Goal: Task Accomplishment & Management: Use online tool/utility

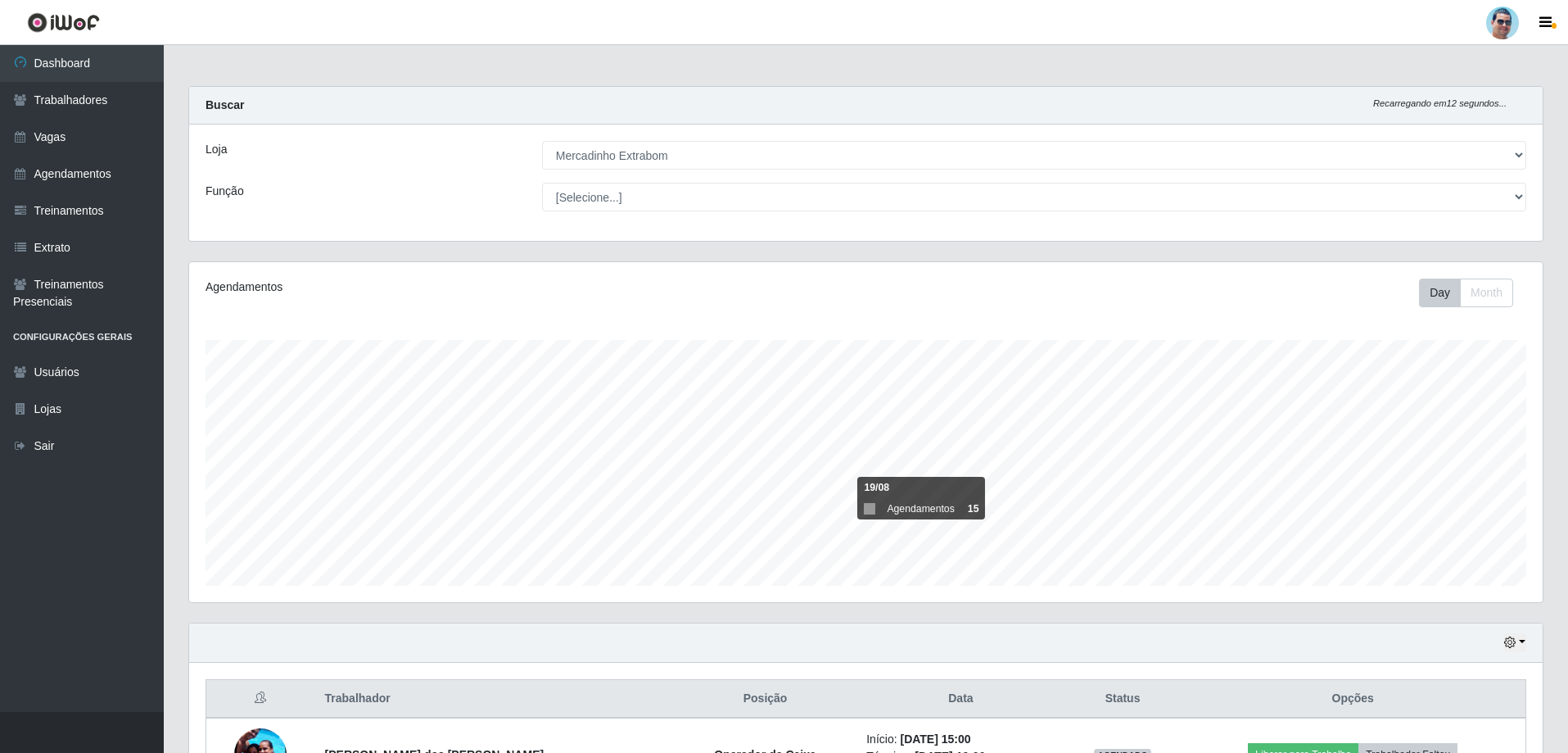
select select "175"
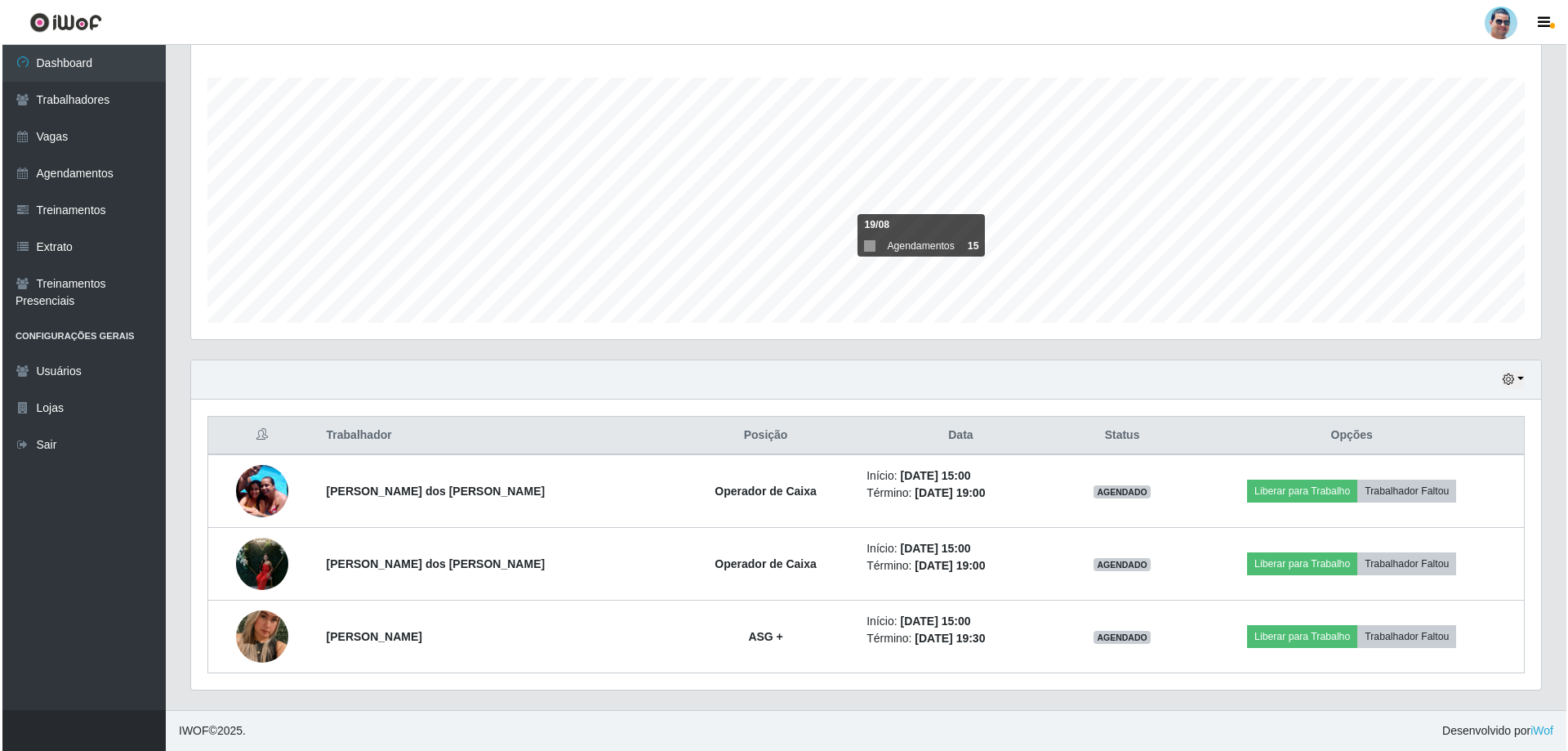
scroll to position [339, 1349]
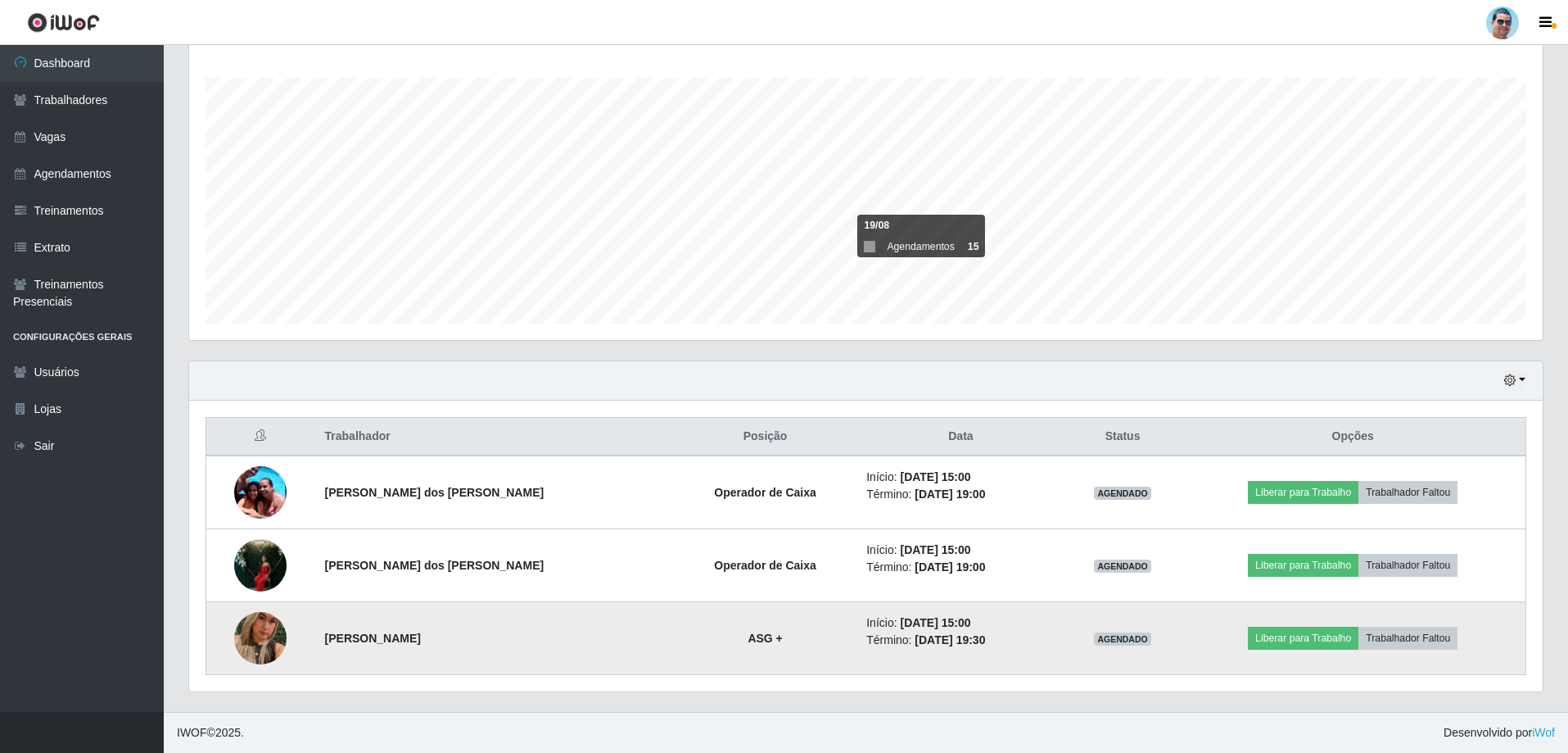
click at [277, 638] on img at bounding box center [260, 638] width 53 height 94
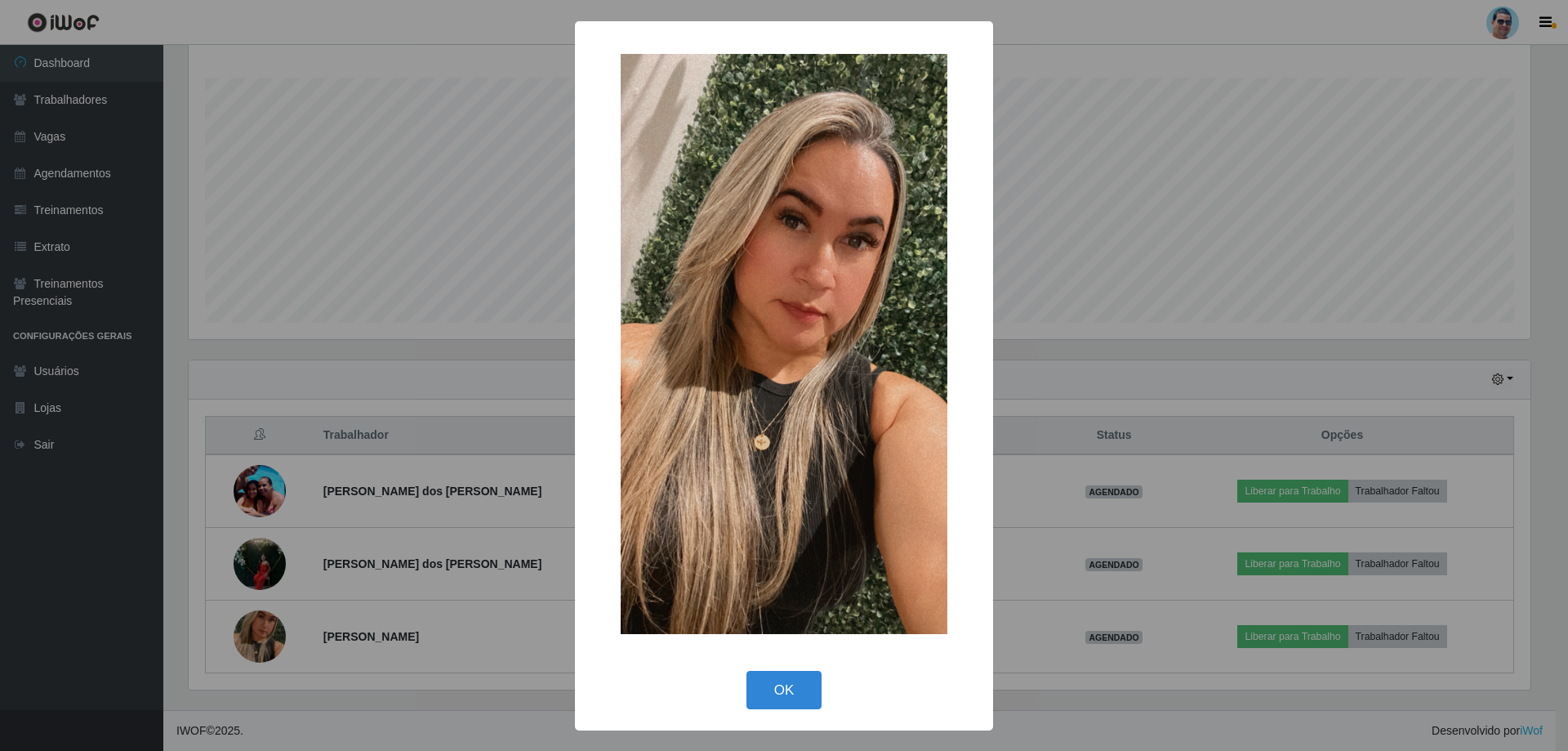
click at [267, 636] on div "× OK Cancel" at bounding box center [784, 375] width 1568 height 751
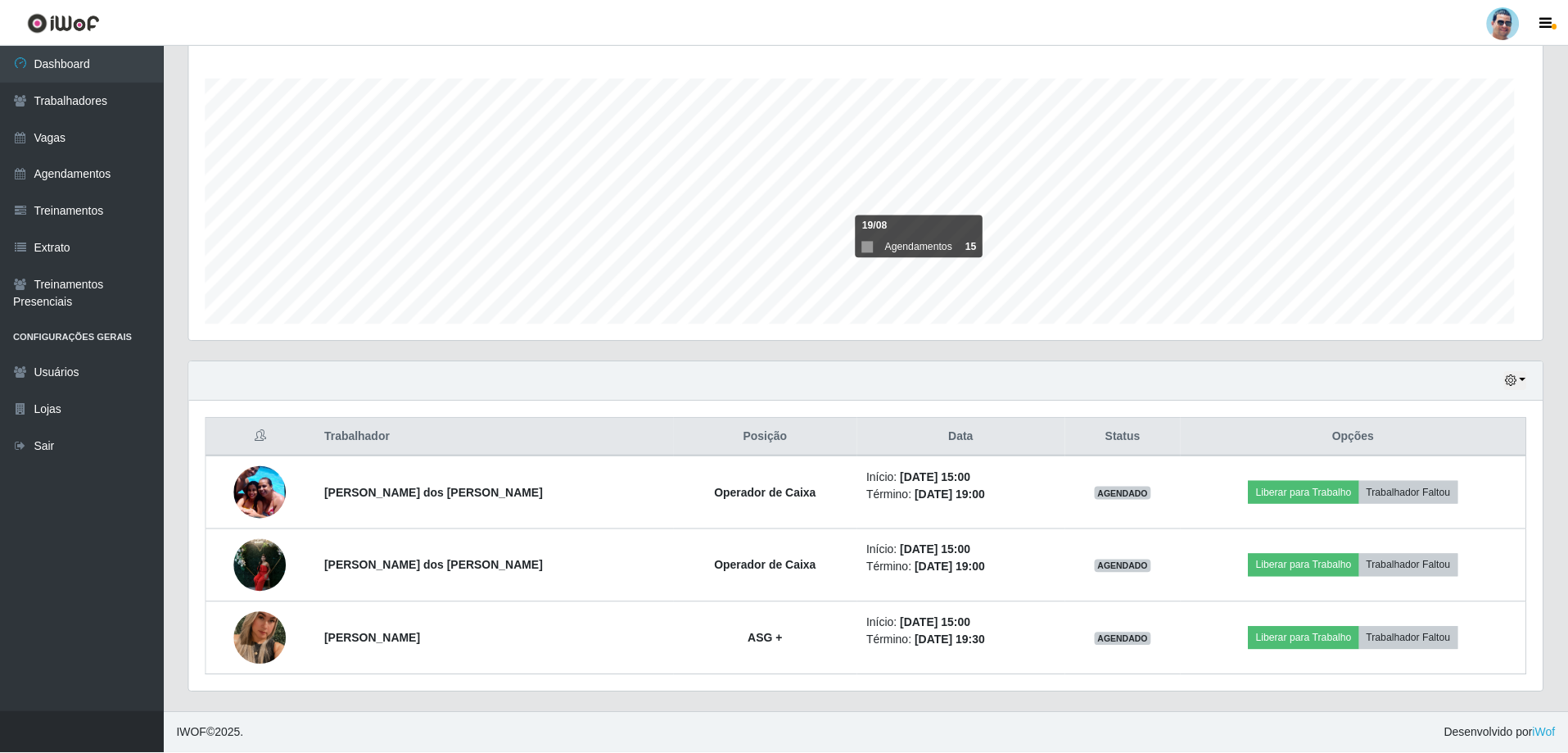
scroll to position [340, 1353]
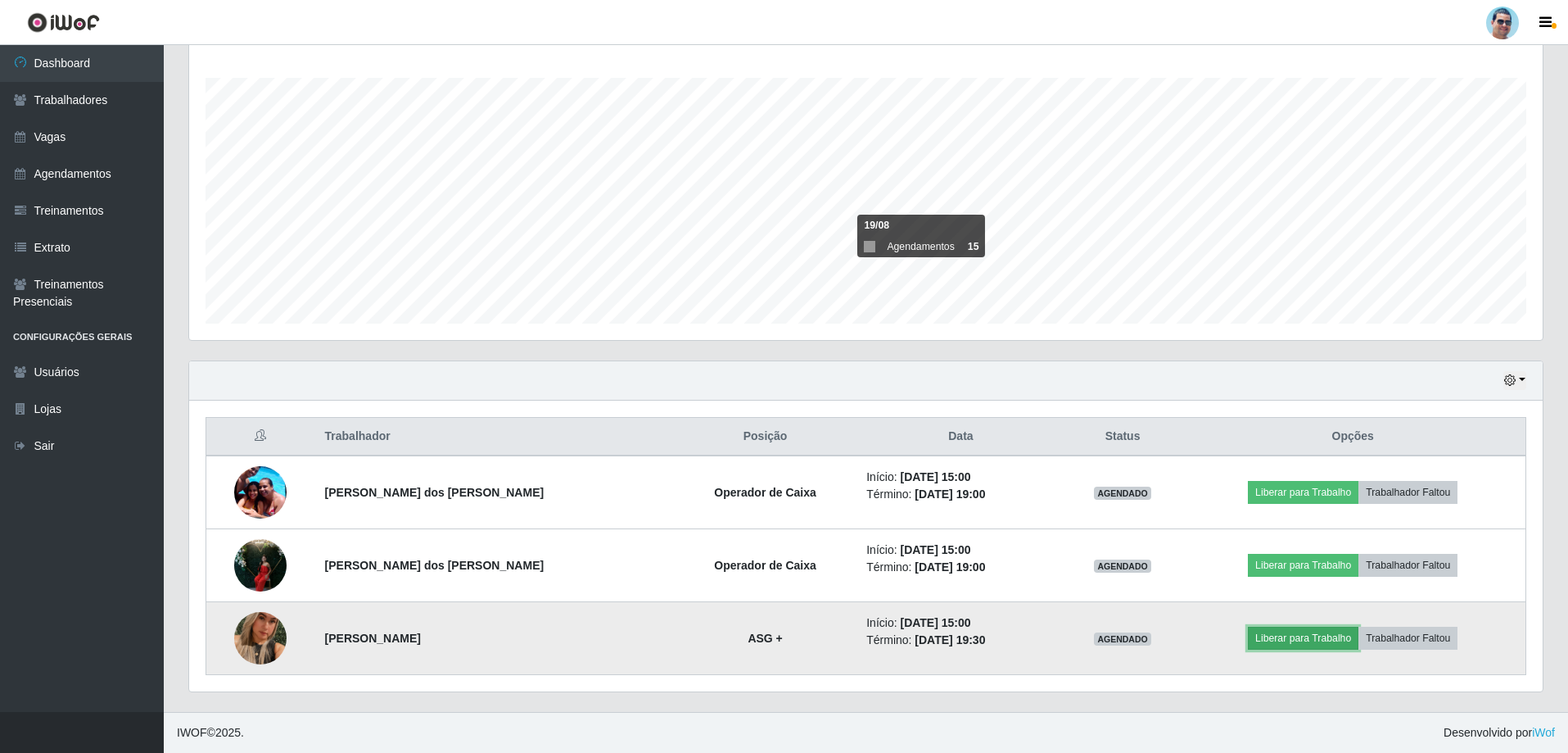
click at [1293, 634] on button "Liberar para Trabalho" at bounding box center [1303, 638] width 110 height 23
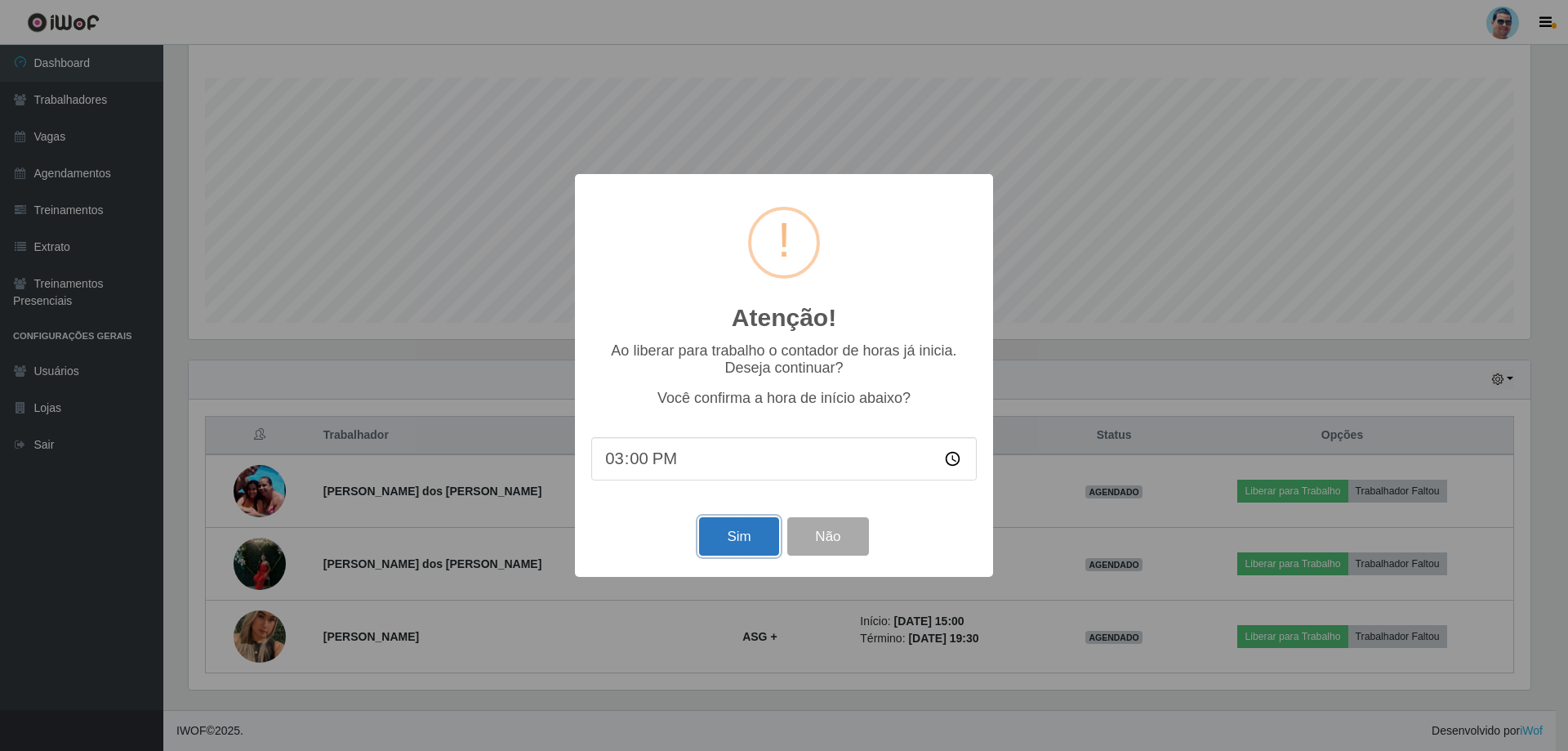
click at [739, 539] on button "Sim" at bounding box center [739, 536] width 80 height 38
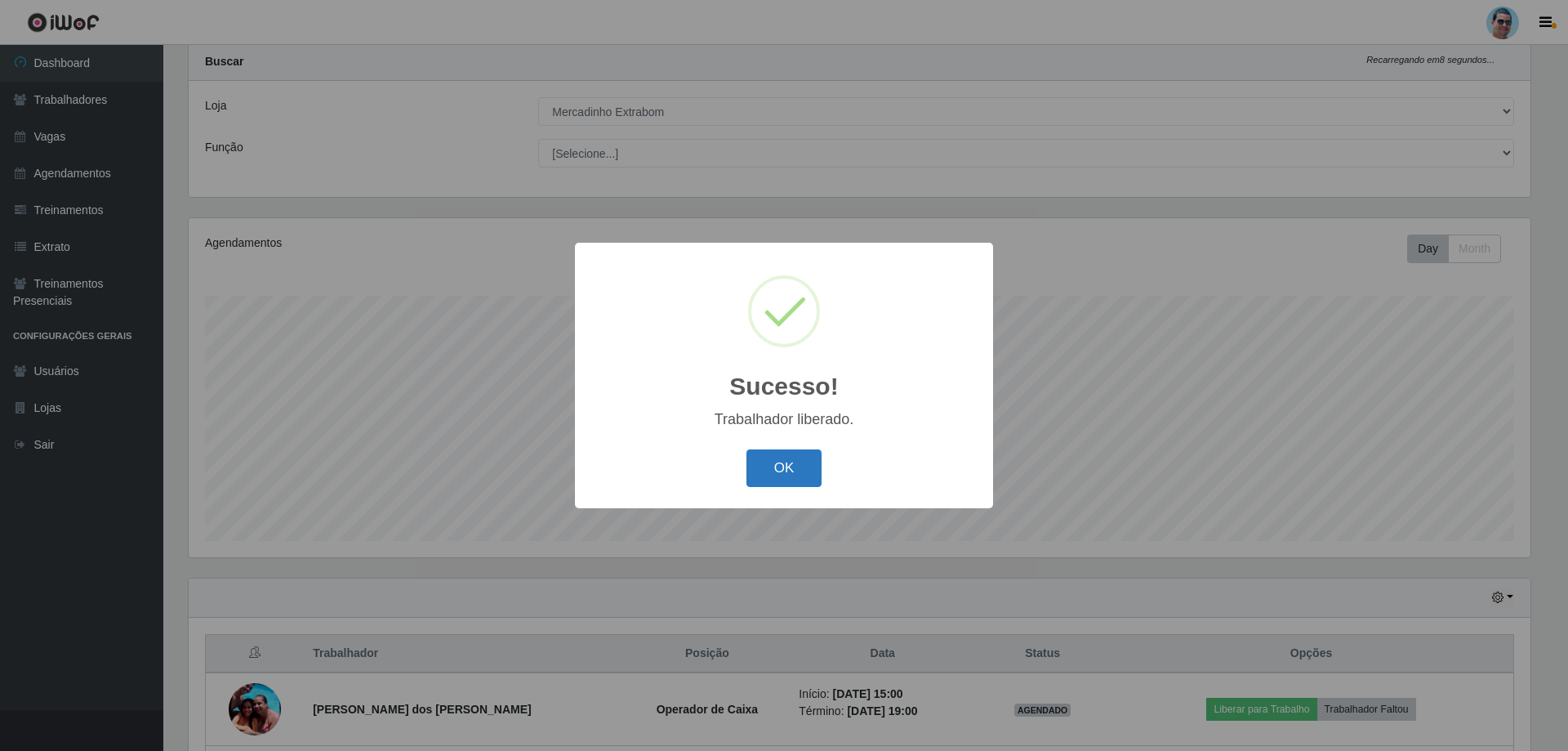
click at [794, 469] on button "OK" at bounding box center [784, 469] width 76 height 38
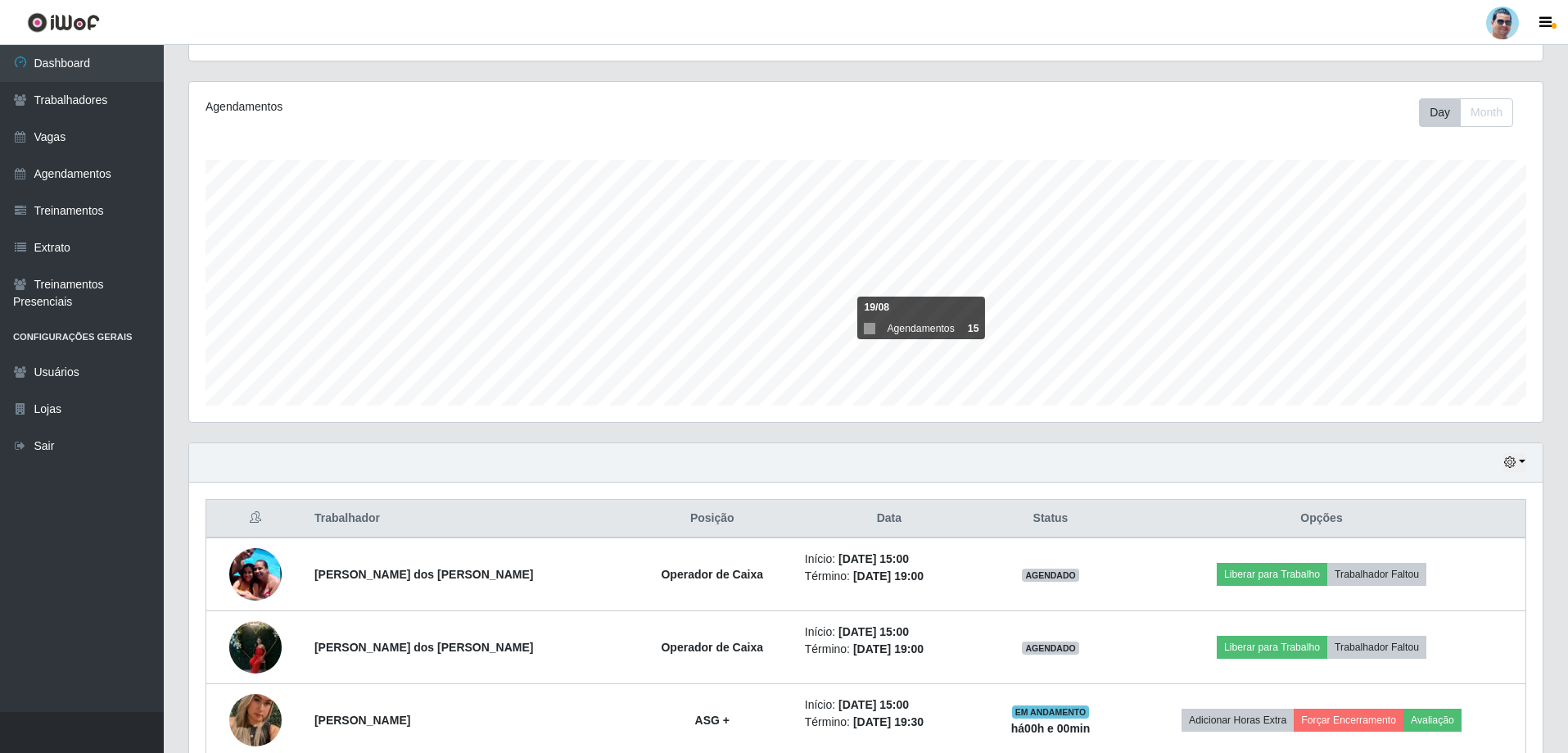
scroll to position [262, 0]
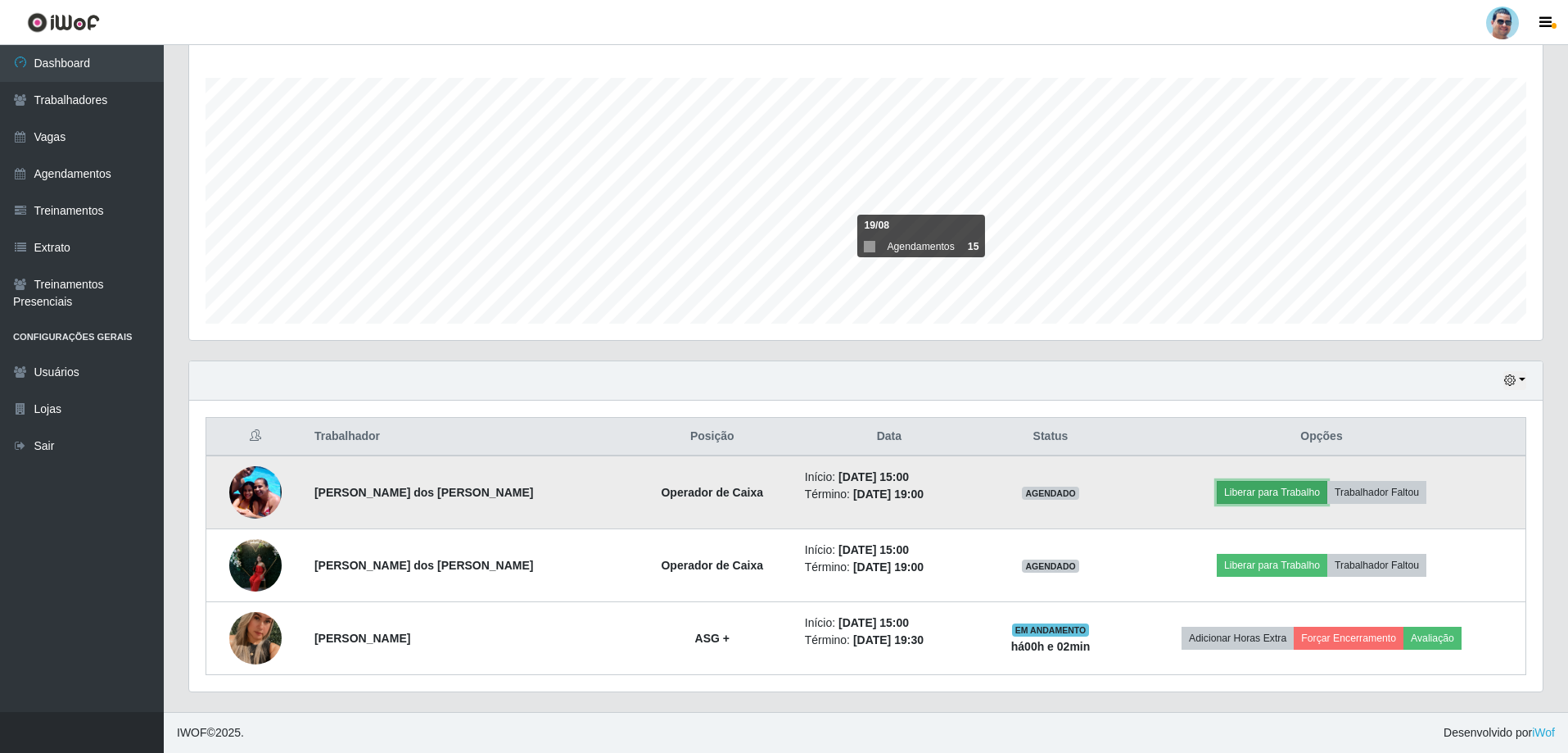
click at [1288, 496] on button "Liberar para Trabalho" at bounding box center [1272, 492] width 110 height 23
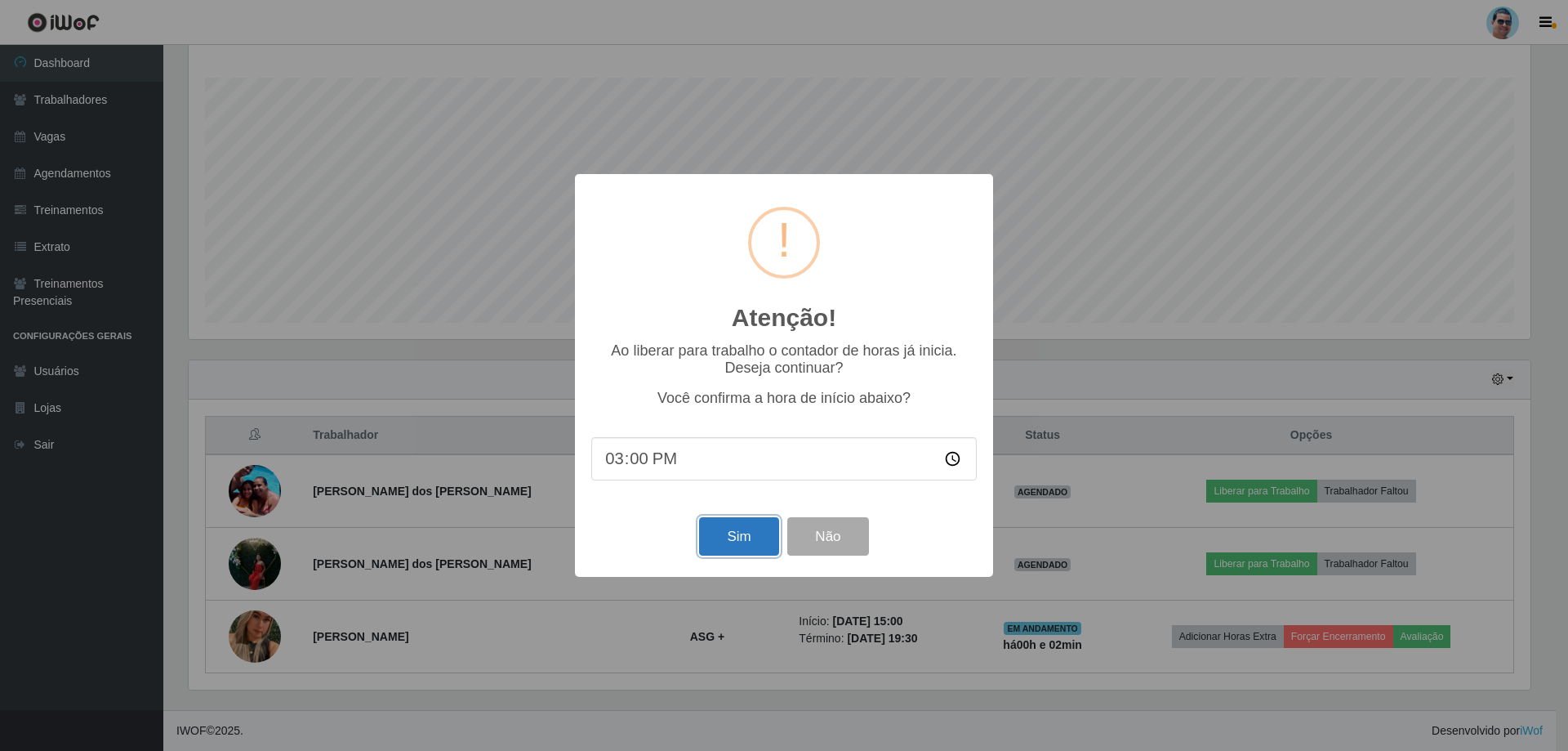
click at [748, 534] on button "Sim" at bounding box center [739, 536] width 80 height 38
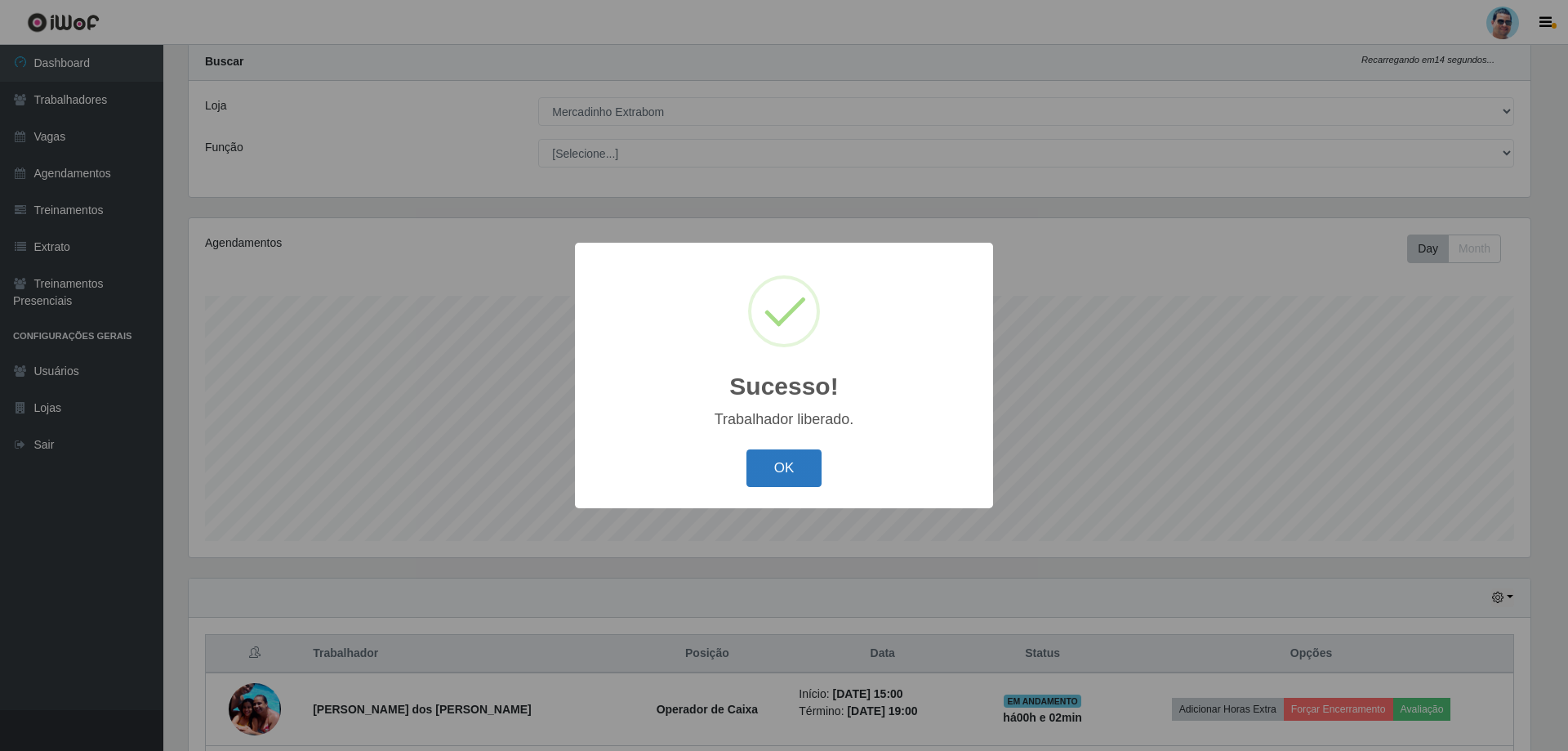
click at [780, 455] on button "OK" at bounding box center [784, 469] width 76 height 38
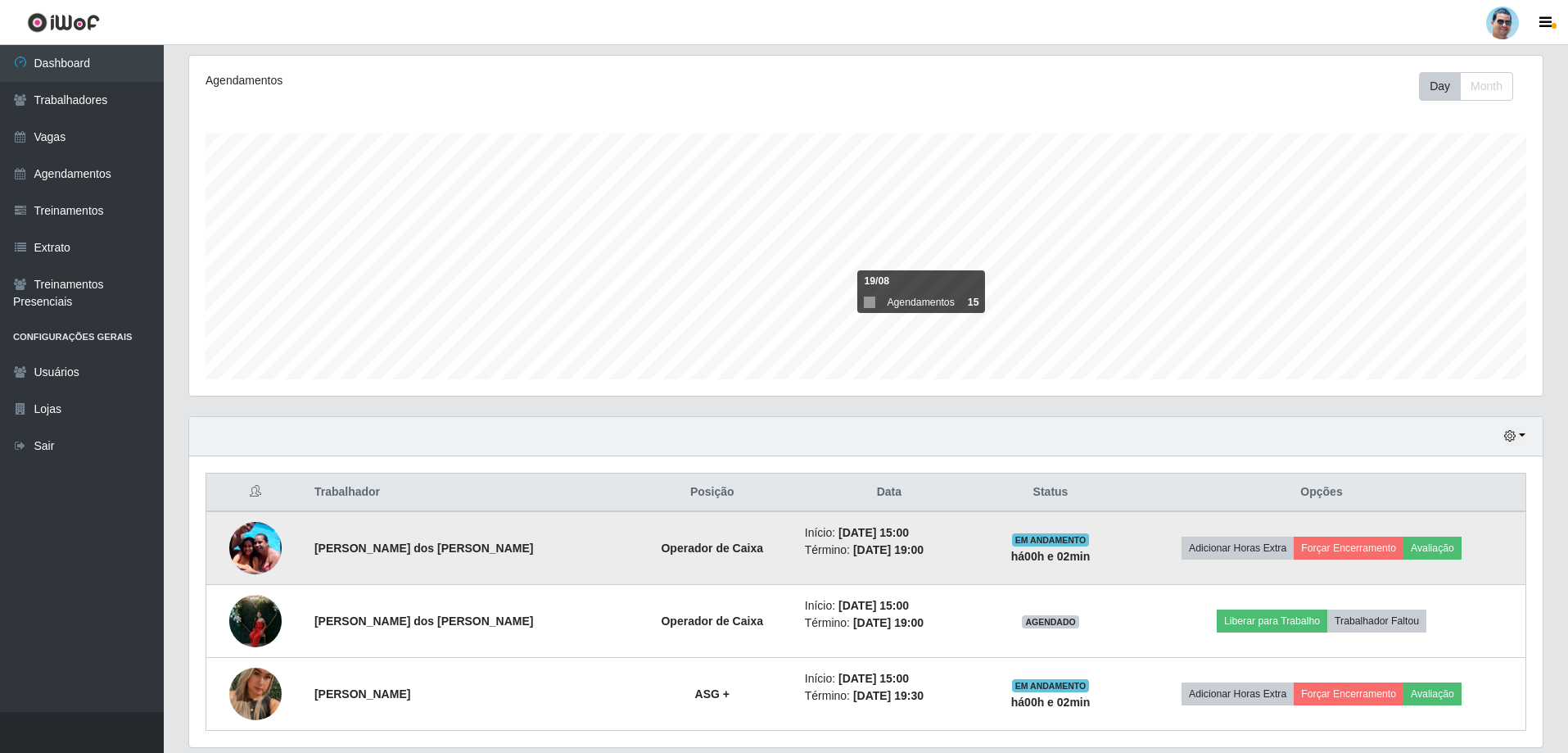
scroll to position [207, 0]
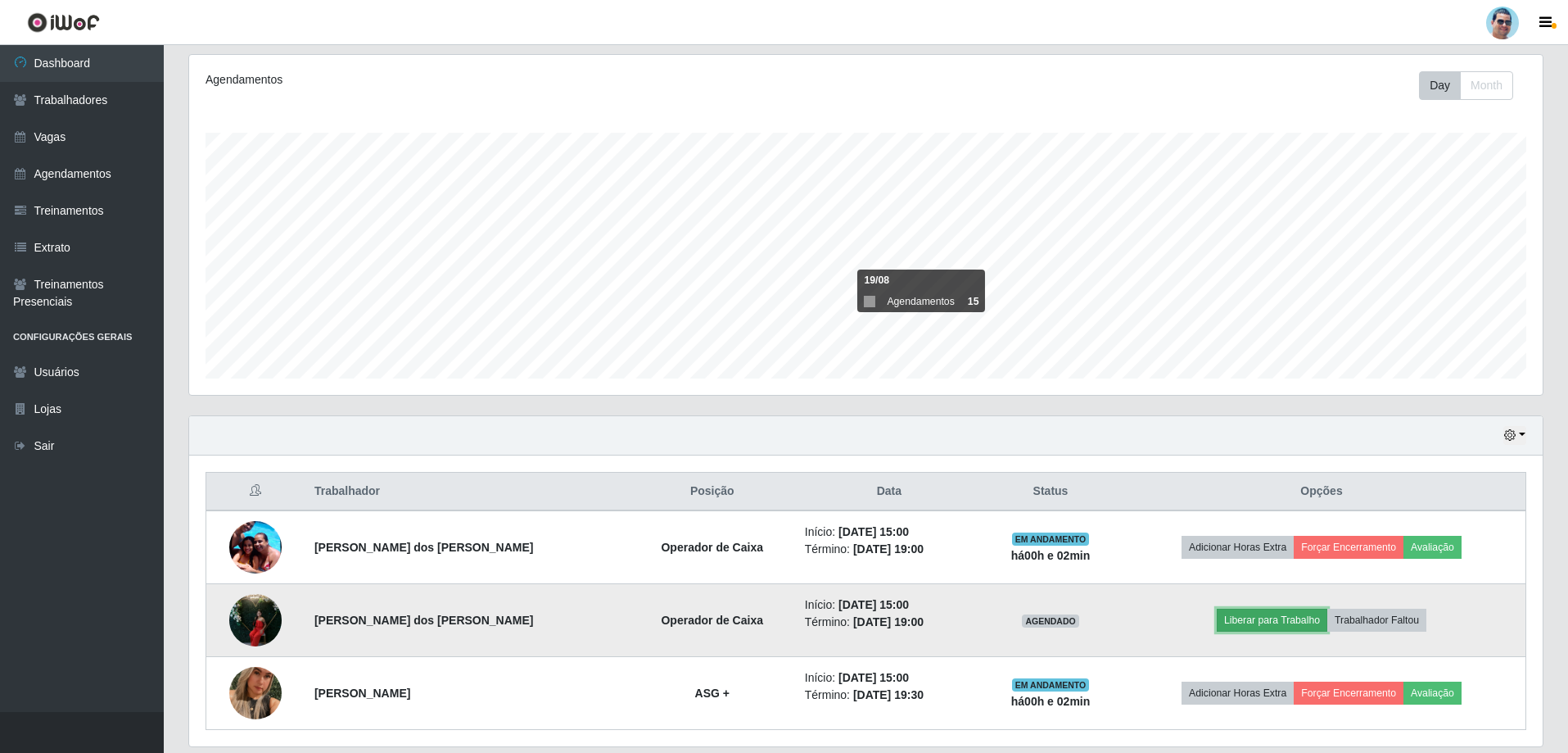
click at [1246, 618] on button "Liberar para Trabalho" at bounding box center [1272, 620] width 110 height 23
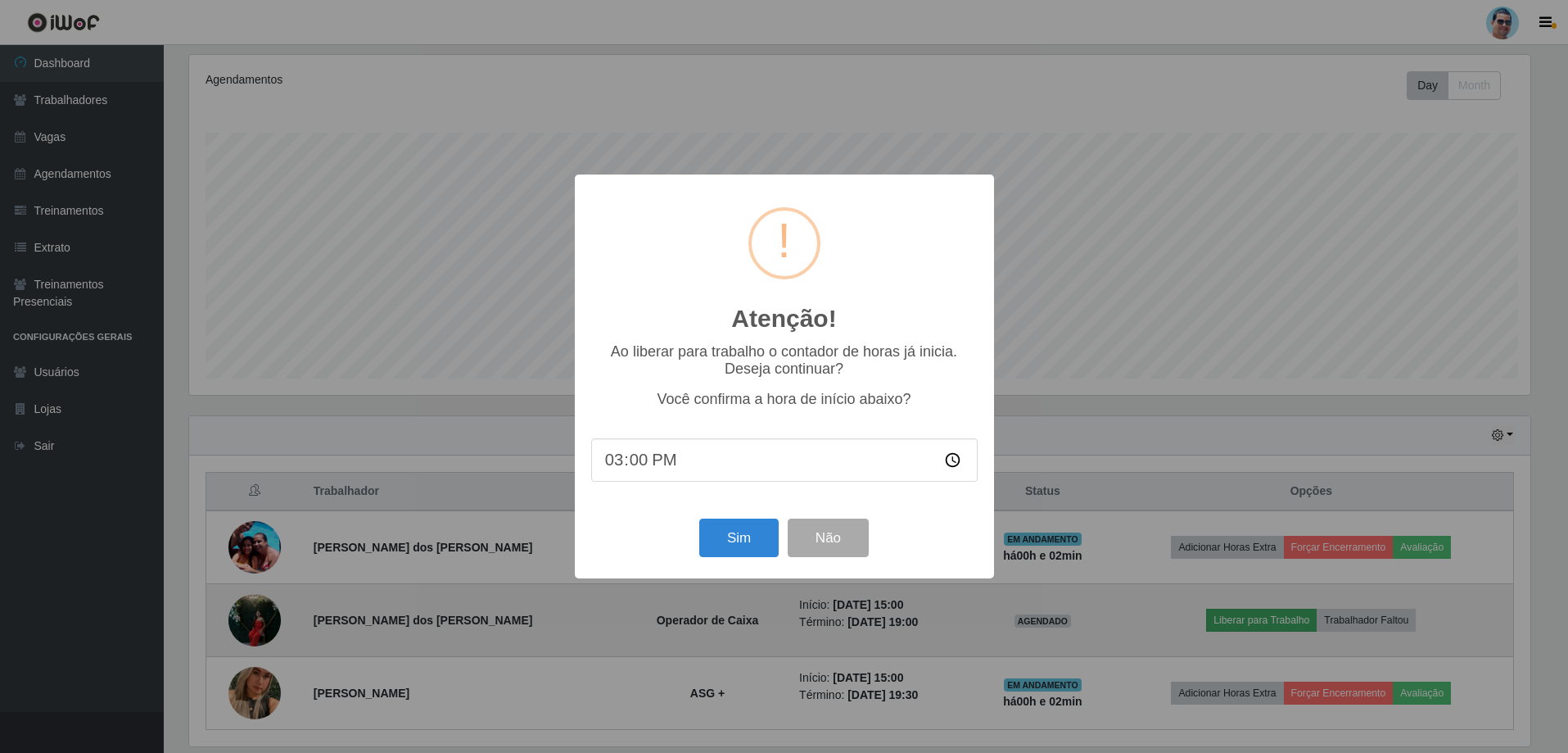
scroll to position [340, 1345]
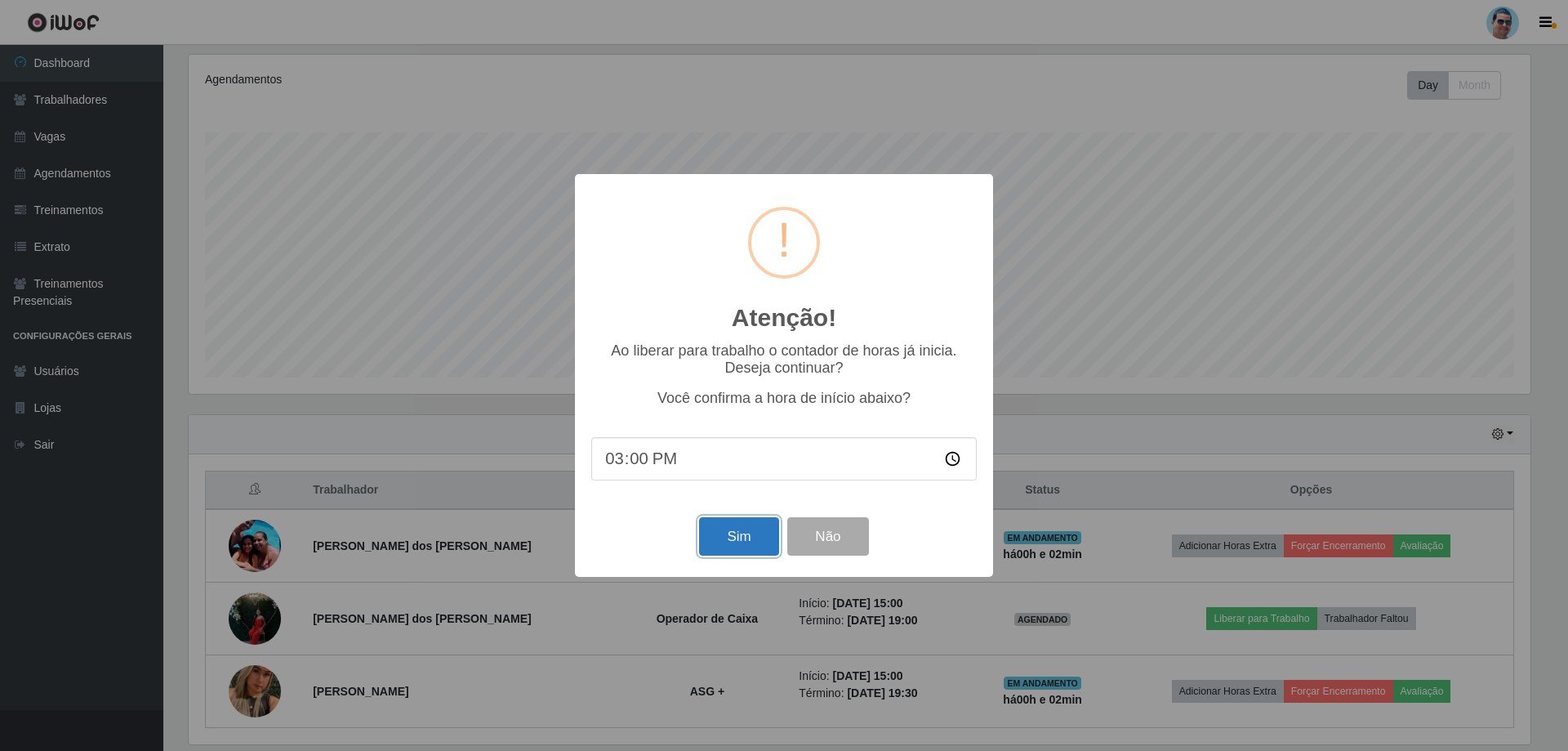
click at [761, 546] on button "Sim" at bounding box center [739, 536] width 80 height 38
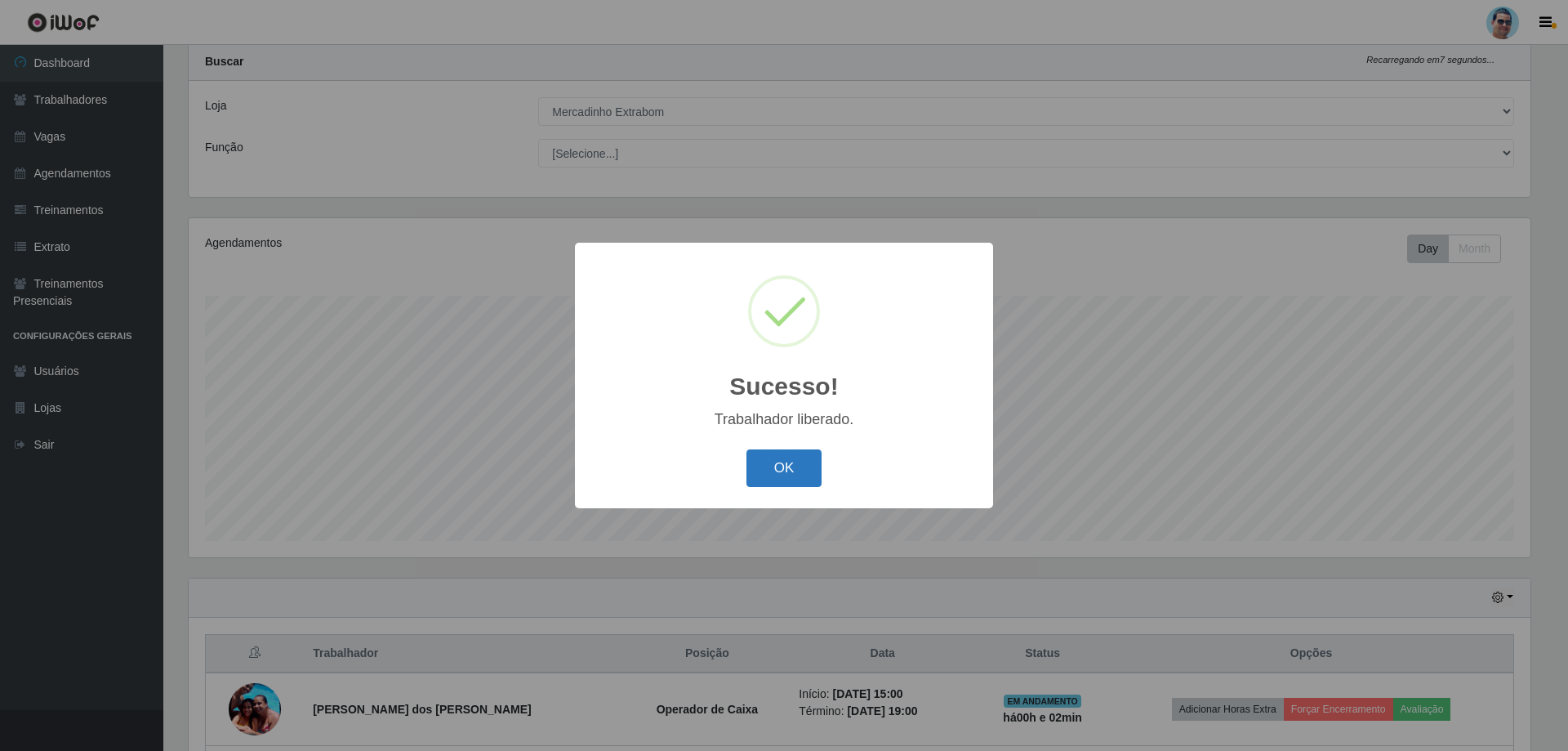
click at [777, 459] on button "OK" at bounding box center [784, 469] width 76 height 38
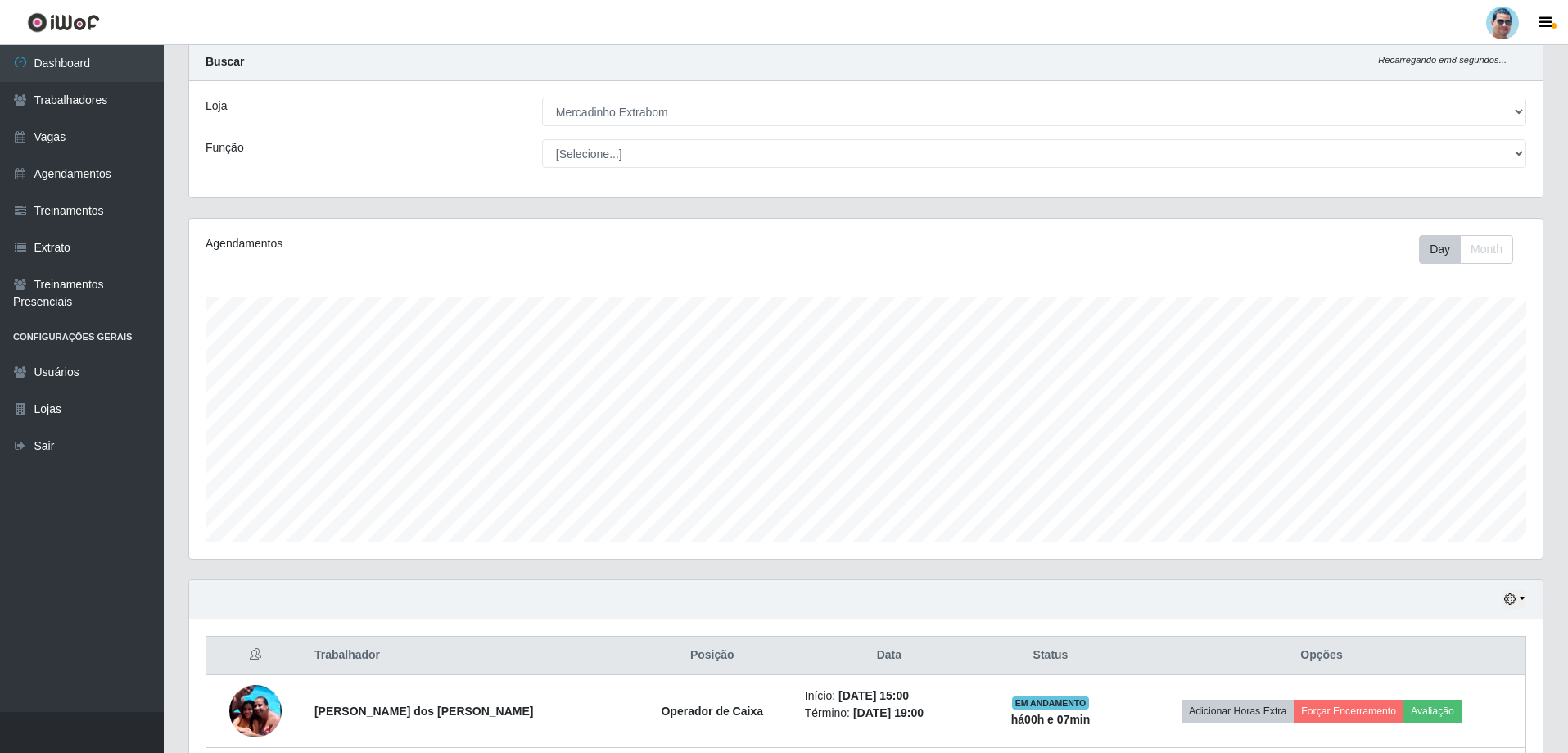
scroll to position [262, 0]
